Goal: Task Accomplishment & Management: Manage account settings

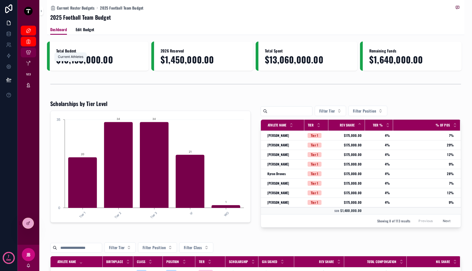
click at [25, 56] on div "Current Athletes" at bounding box center [28, 52] width 9 height 9
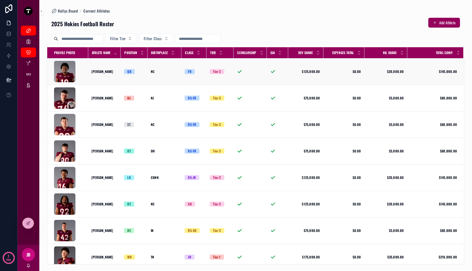
click at [117, 71] on div "[PERSON_NAME] [PERSON_NAME] Brand" at bounding box center [104, 71] width 26 height 4
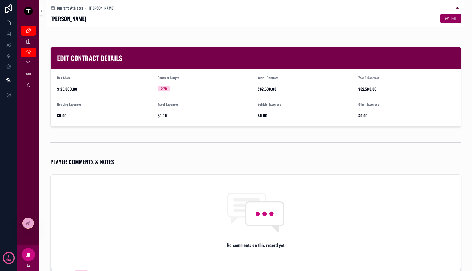
scroll to position [149, 0]
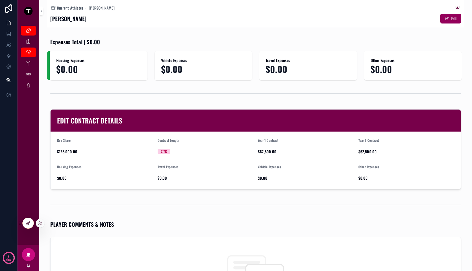
click at [29, 224] on icon at bounding box center [28, 223] width 4 height 4
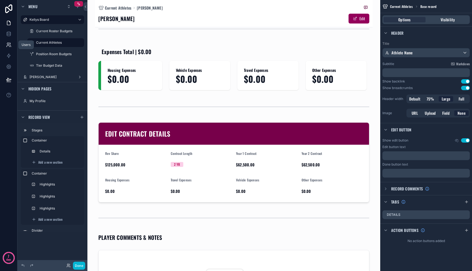
click at [7, 42] on link at bounding box center [8, 44] width 17 height 11
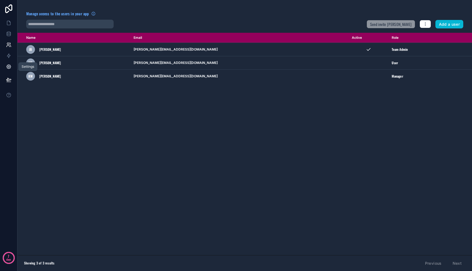
click at [8, 68] on icon at bounding box center [9, 67] width 4 height 4
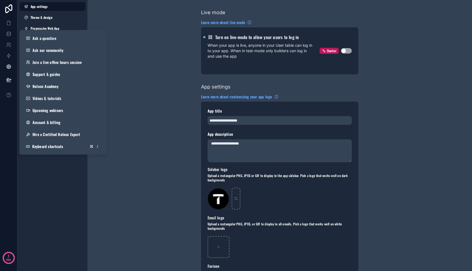
click at [50, 188] on div "App settings Theme & design Progressive Web App Navigation Email settings Space…" at bounding box center [52, 135] width 70 height 271
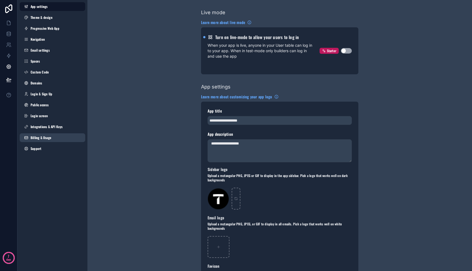
click at [48, 137] on span "Billing & Usage" at bounding box center [41, 137] width 21 height 4
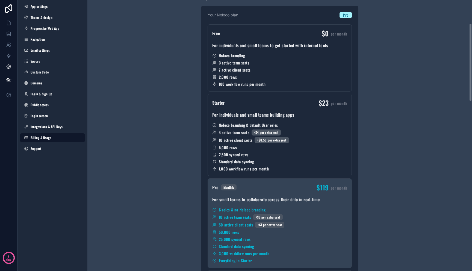
scroll to position [218, 0]
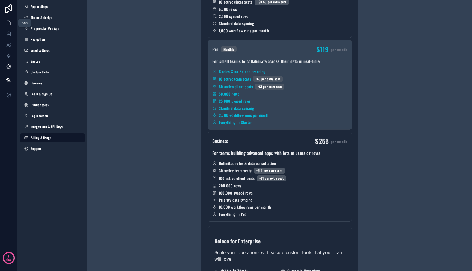
click at [7, 21] on icon at bounding box center [8, 22] width 5 height 5
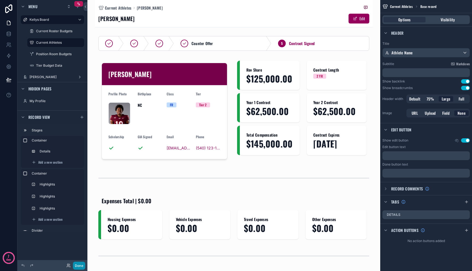
click at [79, 262] on button "Done" at bounding box center [79, 266] width 12 height 8
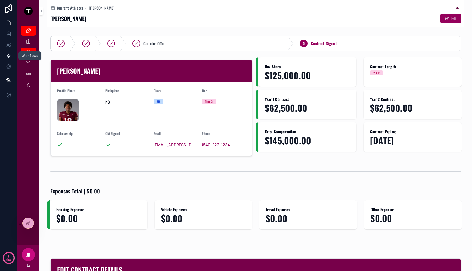
click at [11, 56] on link at bounding box center [8, 55] width 17 height 11
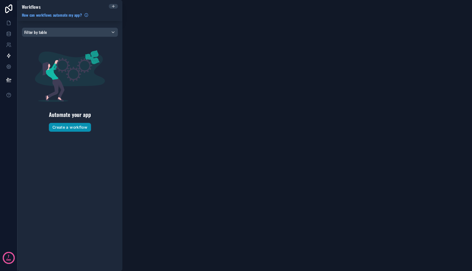
click at [67, 129] on button "Create a workflow" at bounding box center [70, 127] width 42 height 9
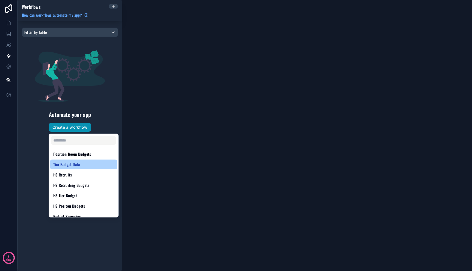
scroll to position [49, 0]
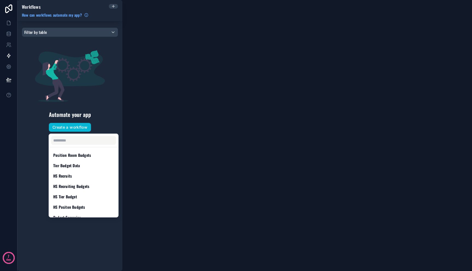
click at [127, 107] on div "scrollable content" at bounding box center [236, 135] width 472 height 271
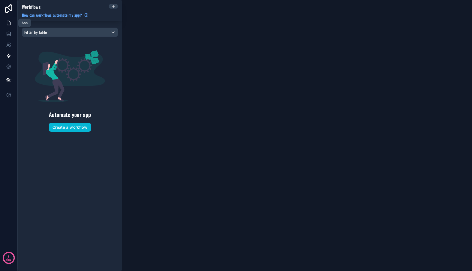
click at [7, 22] on icon at bounding box center [8, 23] width 3 height 4
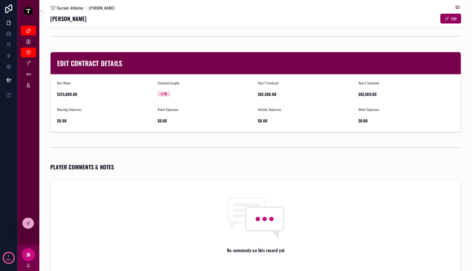
scroll to position [266, 0]
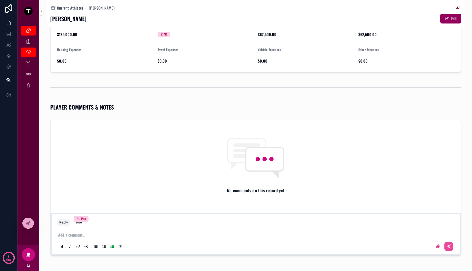
click at [218, 237] on p "scrollable content" at bounding box center [256, 234] width 397 height 5
click at [79, 224] on div "Note Pro" at bounding box center [78, 222] width 7 height 4
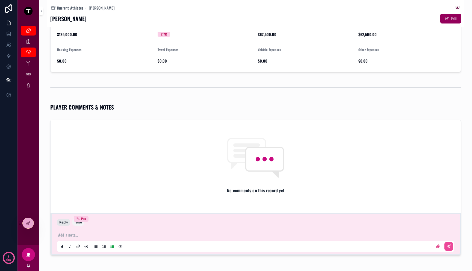
click at [63, 225] on button "Reply" at bounding box center [63, 222] width 13 height 7
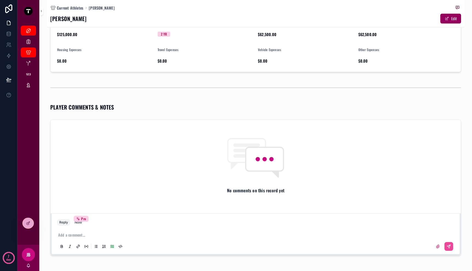
click at [101, 233] on p "scrollable content" at bounding box center [256, 234] width 397 height 5
click at [8, 78] on icon at bounding box center [8, 79] width 5 height 5
click at [8, 68] on icon at bounding box center [8, 66] width 5 height 5
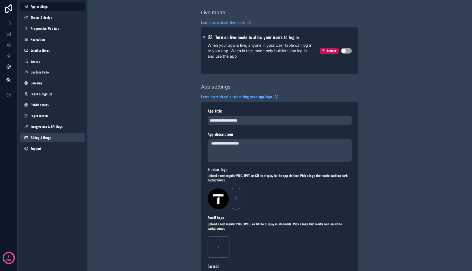
click at [44, 137] on span "Billing & Usage" at bounding box center [41, 137] width 21 height 4
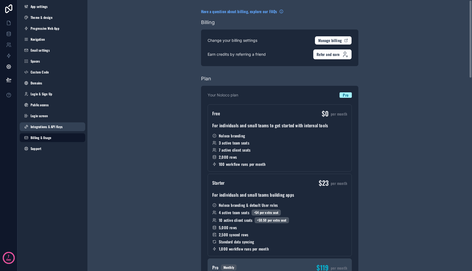
click at [47, 127] on span "Integrations & API Keys" at bounding box center [47, 126] width 32 height 4
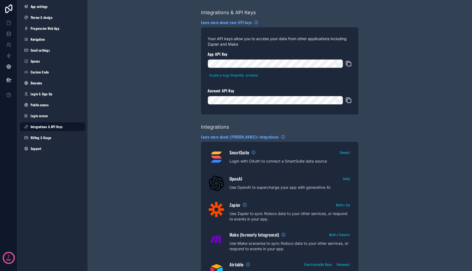
click at [255, 113] on div "Your API keys allow you to access your data from other applications including Z…" at bounding box center [279, 70] width 157 height 87
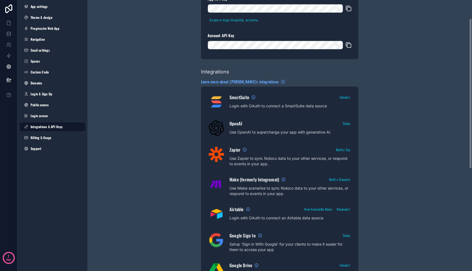
scroll to position [19, 0]
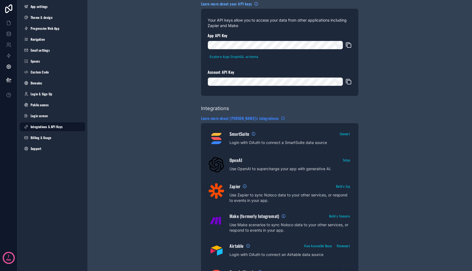
click at [246, 117] on span "Learn more about [PERSON_NAME]'s integrations" at bounding box center [240, 117] width 78 height 5
click at [8, 24] on icon at bounding box center [8, 22] width 5 height 5
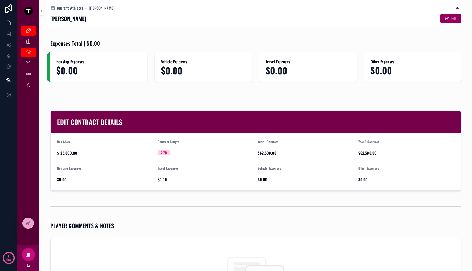
scroll to position [288, 0]
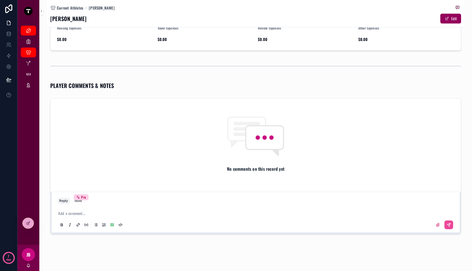
click at [95, 216] on p "scrollable content" at bounding box center [256, 212] width 397 height 5
click at [183, 206] on div "Add a comment..." at bounding box center [255, 218] width 403 height 27
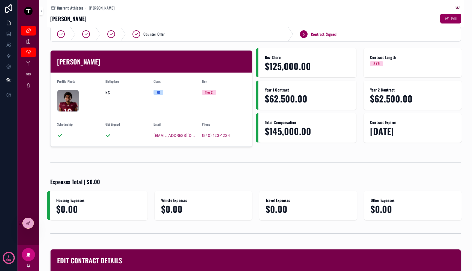
scroll to position [0, 0]
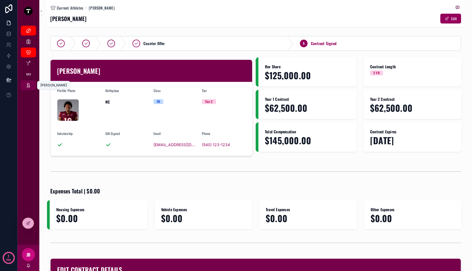
click at [30, 86] on icon "scrollable content" at bounding box center [28, 84] width 5 height 5
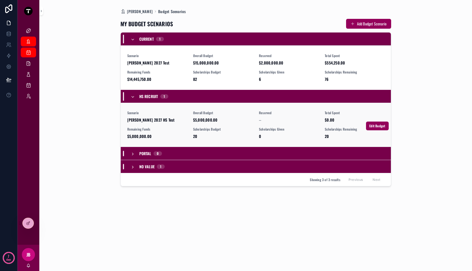
click at [161, 116] on div "Scenario [PERSON_NAME] 2027 HS Test" at bounding box center [156, 117] width 59 height 12
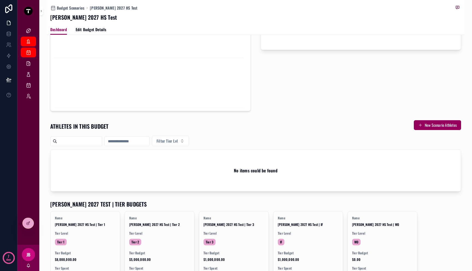
scroll to position [138, 0]
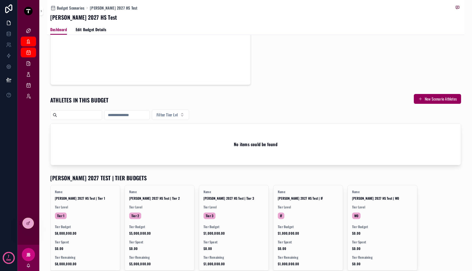
click at [264, 145] on h2 "No items could be found" at bounding box center [256, 144] width 44 height 7
click at [34, 54] on link "Budget Scenarios" at bounding box center [28, 52] width 15 height 10
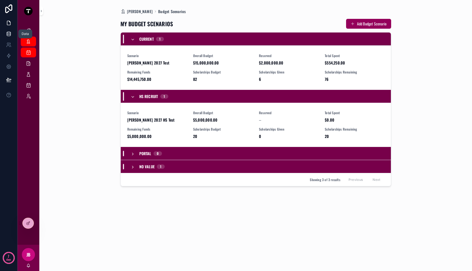
click at [8, 37] on link at bounding box center [8, 33] width 17 height 11
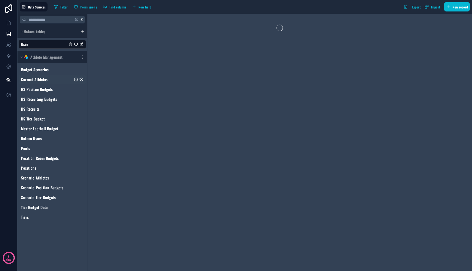
click at [43, 79] on span "Current Athletes" at bounding box center [34, 79] width 26 height 5
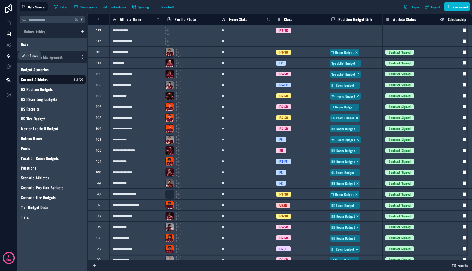
click at [5, 58] on link at bounding box center [8, 55] width 17 height 11
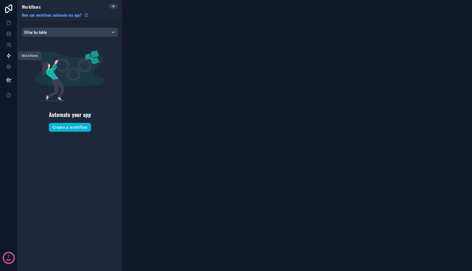
click at [11, 59] on link at bounding box center [8, 55] width 17 height 11
click at [9, 70] on link at bounding box center [8, 66] width 17 height 11
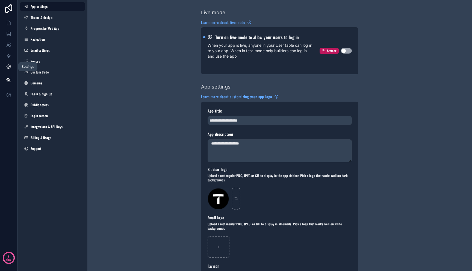
click at [5, 62] on link at bounding box center [8, 66] width 17 height 11
click at [54, 129] on span "Integrations & API Keys" at bounding box center [47, 126] width 32 height 4
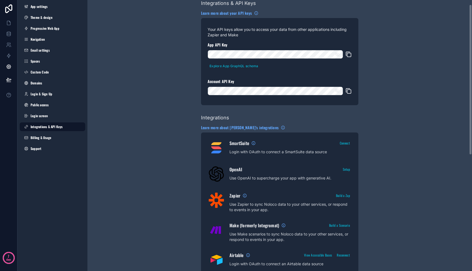
scroll to position [11, 0]
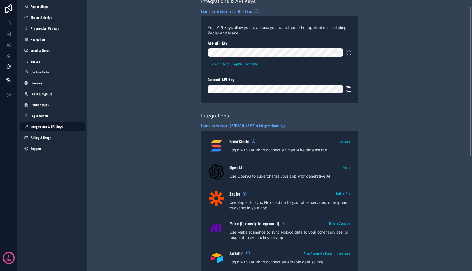
click at [258, 173] on p "Use OpenAI to supercharge your app with generative AI." at bounding box center [290, 175] width 122 height 5
click at [344, 170] on button "Setup" at bounding box center [346, 167] width 11 height 8
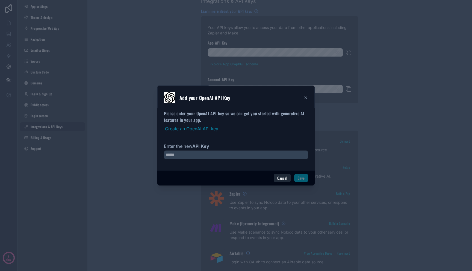
click at [283, 179] on button "Cancel" at bounding box center [282, 178] width 17 height 9
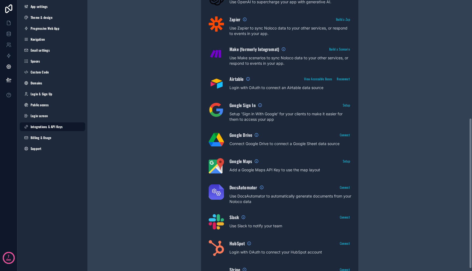
scroll to position [216, 0]
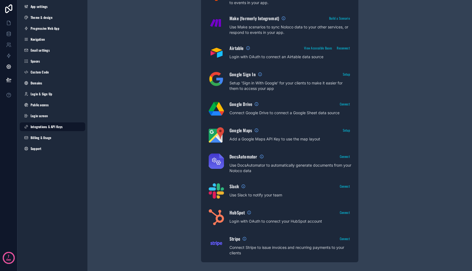
click at [164, 99] on div "Integrations & API Keys Learn more about your API keys Your API keys allow you …" at bounding box center [279, 27] width 384 height 487
click at [132, 227] on div "Integrations & API Keys Learn more about your API keys Your API keys allow you …" at bounding box center [279, 27] width 384 height 487
